Goal: Navigation & Orientation: Understand site structure

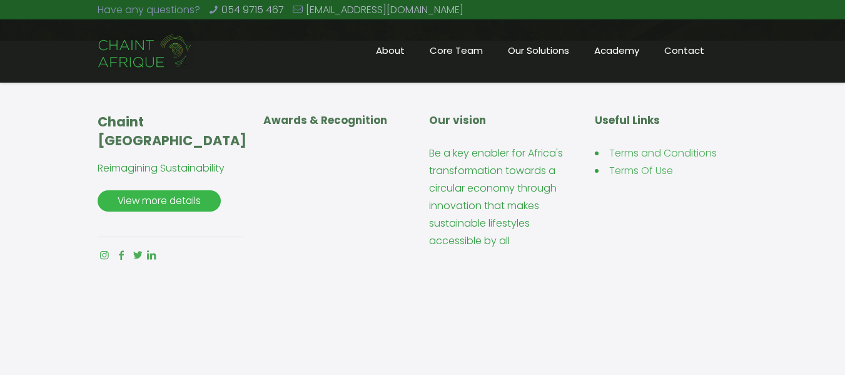
scroll to position [1096, 0]
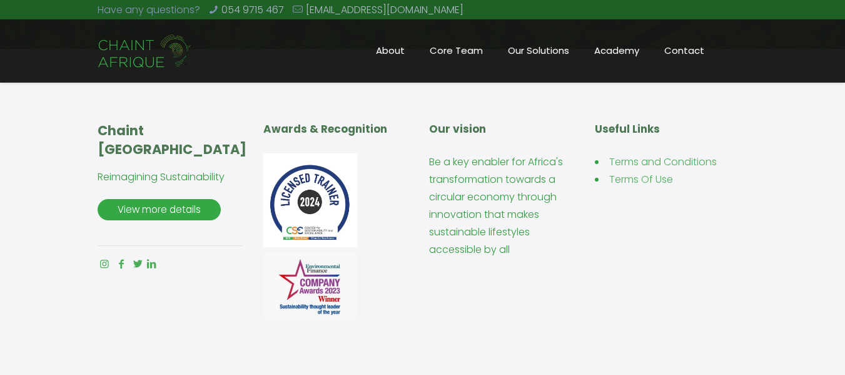
click at [208, 208] on span "View more details" at bounding box center [159, 209] width 104 height 21
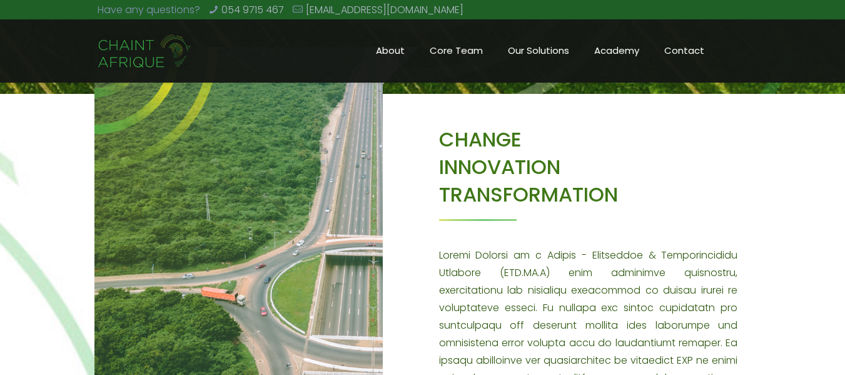
scroll to position [269, 0]
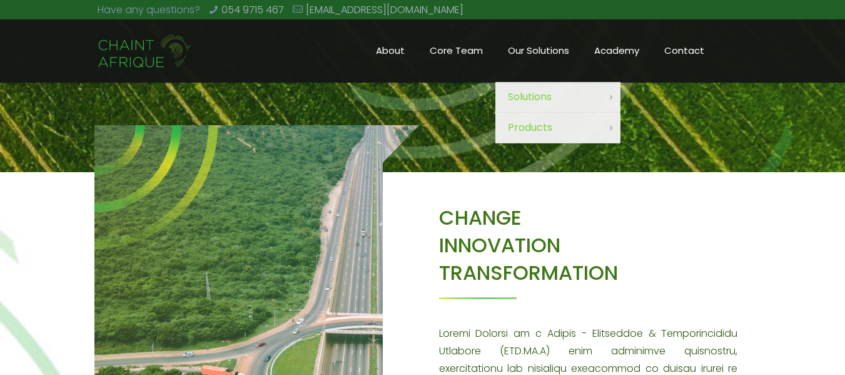
click at [520, 45] on span "Our Solutions" at bounding box center [538, 50] width 86 height 19
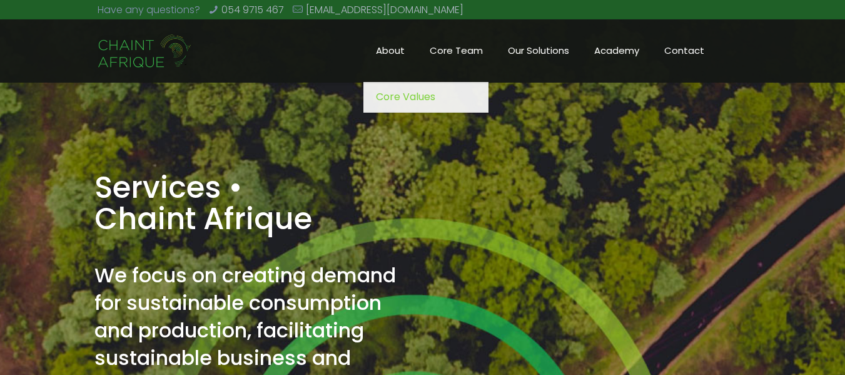
click at [389, 49] on span "About" at bounding box center [390, 50] width 54 height 19
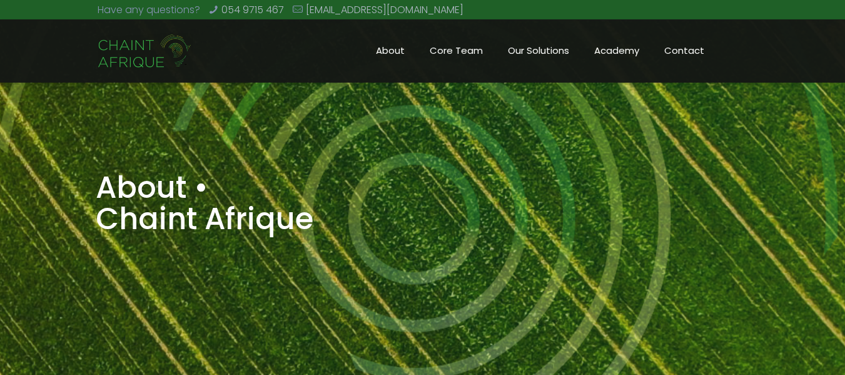
click at [446, 44] on span "Core Team" at bounding box center [456, 50] width 78 height 19
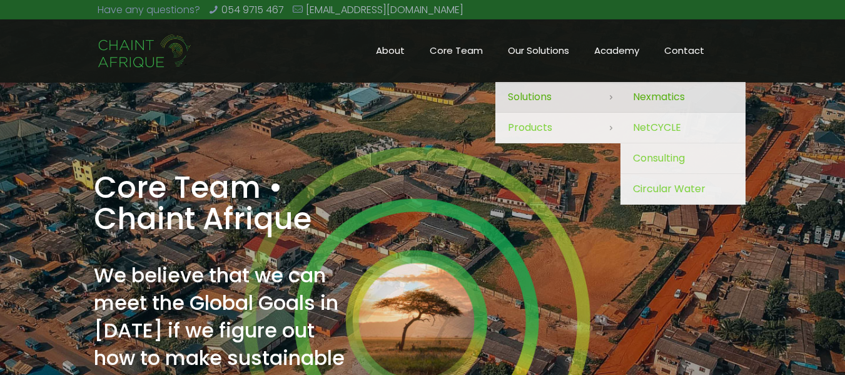
click at [651, 99] on span "Nexmatics" at bounding box center [659, 97] width 52 height 18
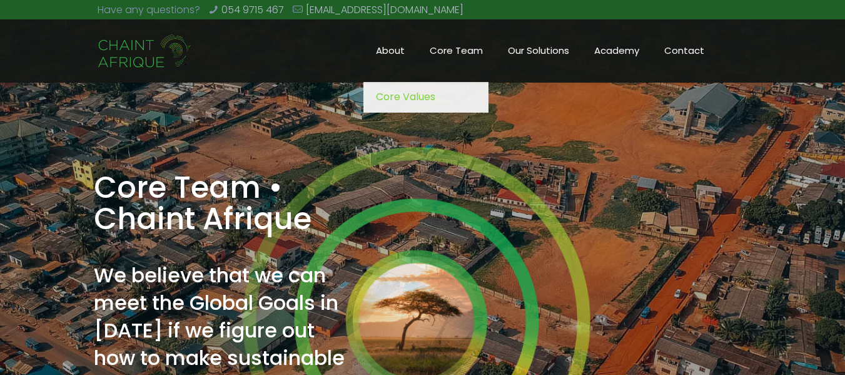
click at [389, 46] on span "About" at bounding box center [390, 50] width 54 height 19
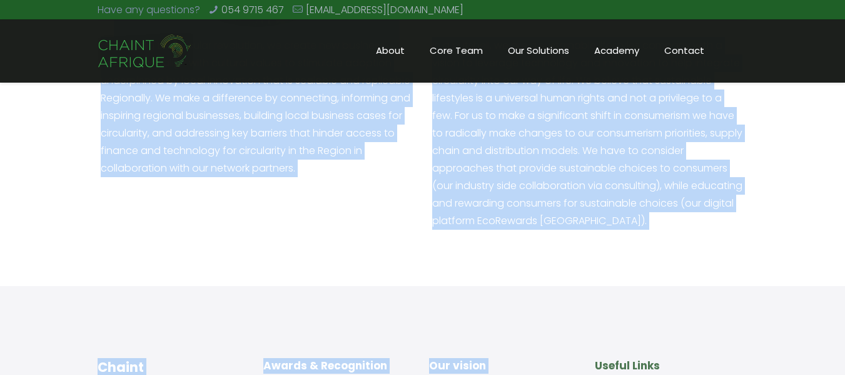
scroll to position [1738, 0]
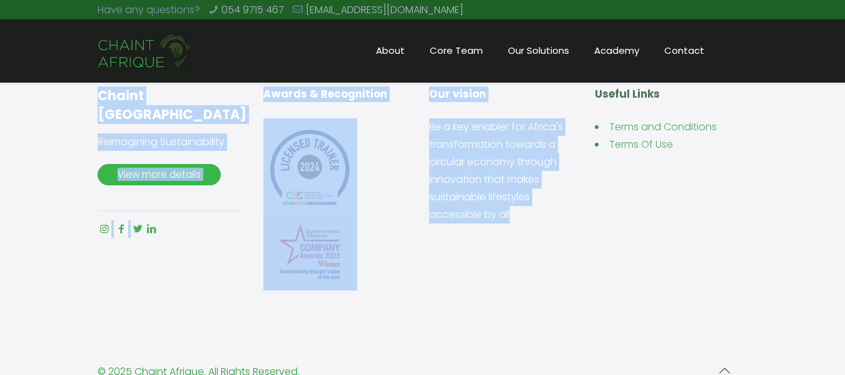
drag, startPoint x: 440, startPoint y: 171, endPoint x: 565, endPoint y: 240, distance: 142.8
copy div "CHANGE INNOVATION TRANSFORMATION Chaint Afrique is a Change - Innovation & Tran…"
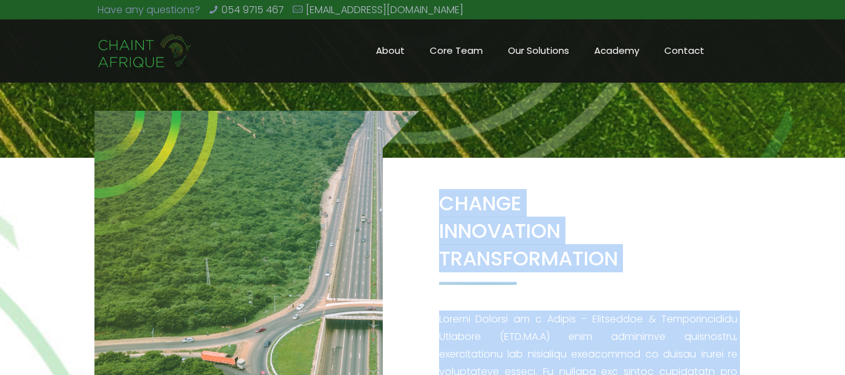
scroll to position [310, 0]
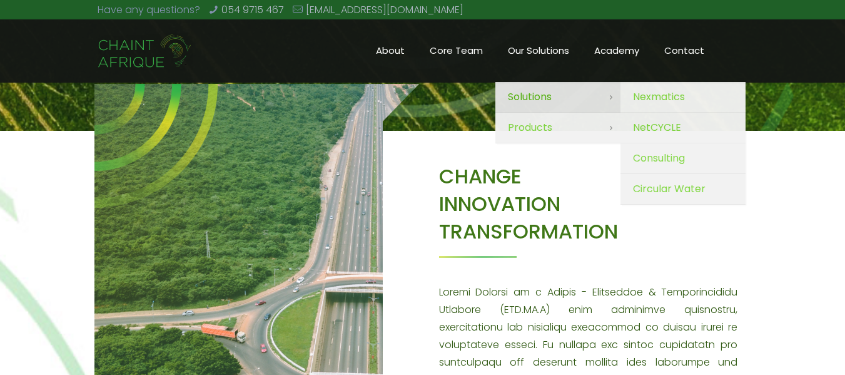
click at [547, 96] on span "Solutions" at bounding box center [530, 97] width 44 height 18
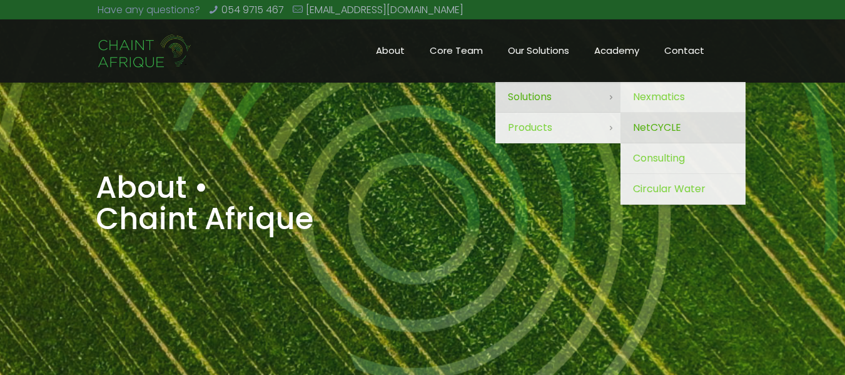
click at [651, 129] on span "NetCYCLE" at bounding box center [657, 128] width 48 height 18
